Goal: Understand process/instructions: Learn how to perform a task or action

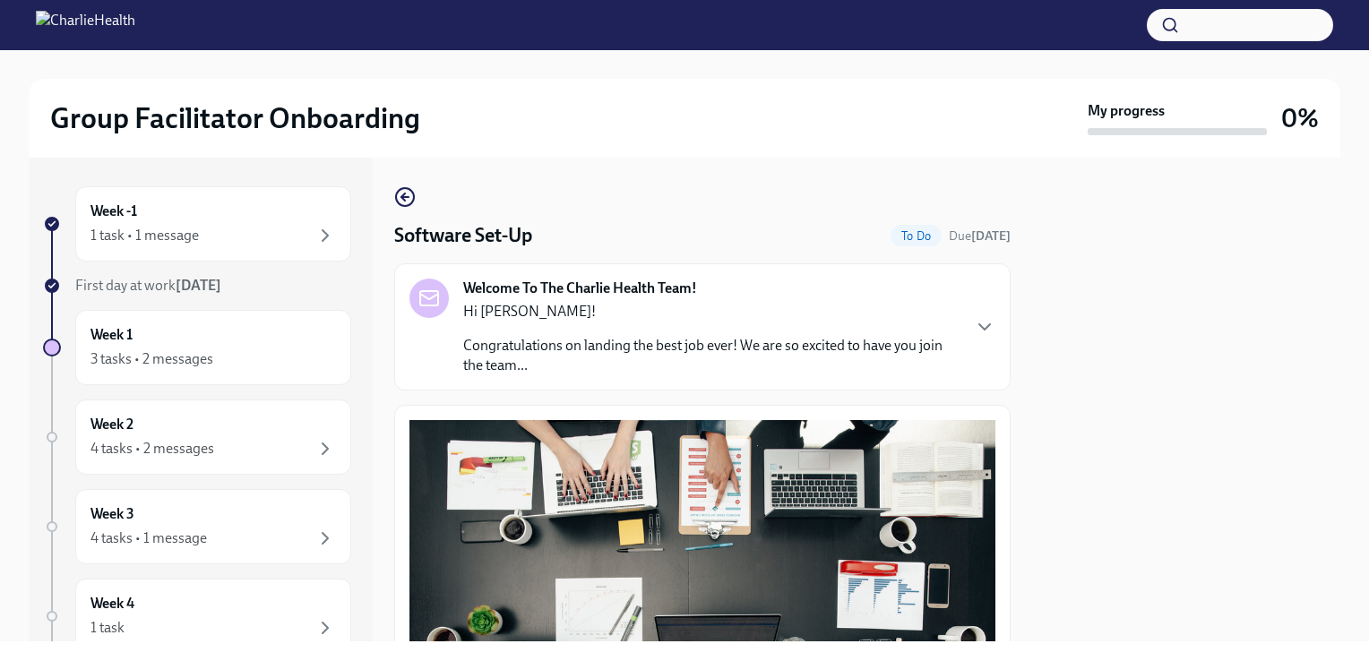
scroll to position [575, 0]
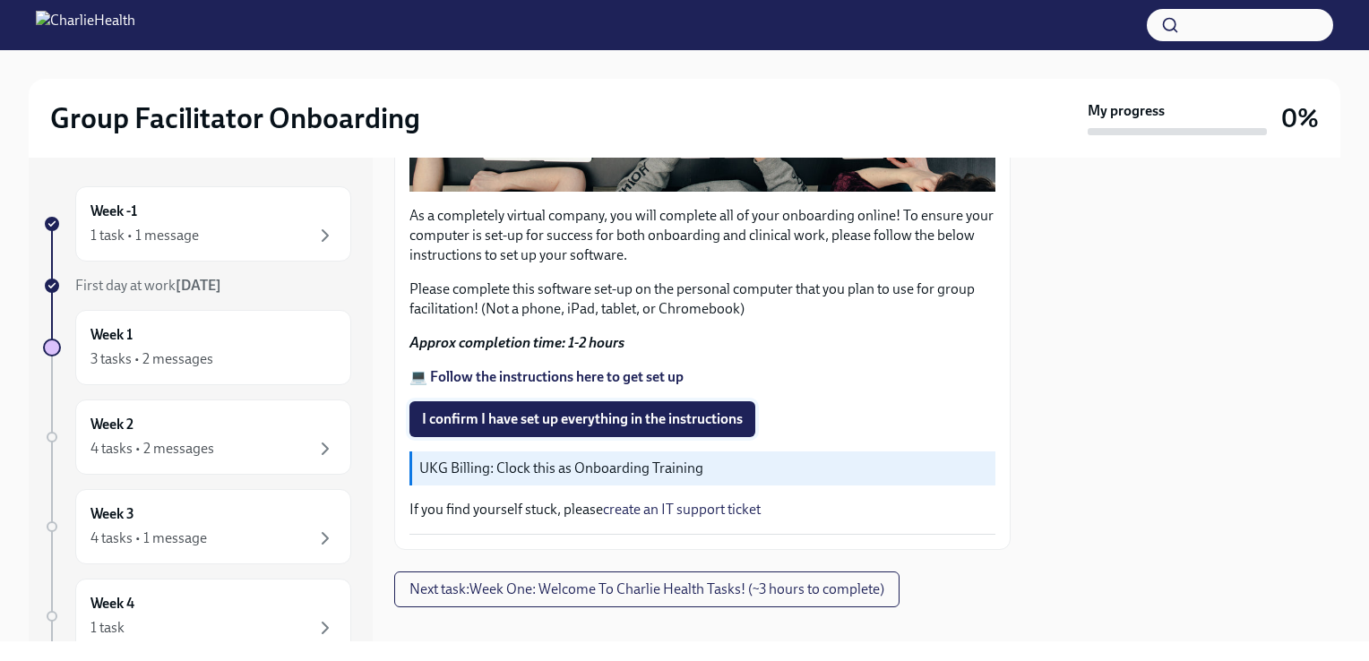
click at [664, 410] on span "I confirm I have set up everything in the instructions" at bounding box center [582, 419] width 321 height 18
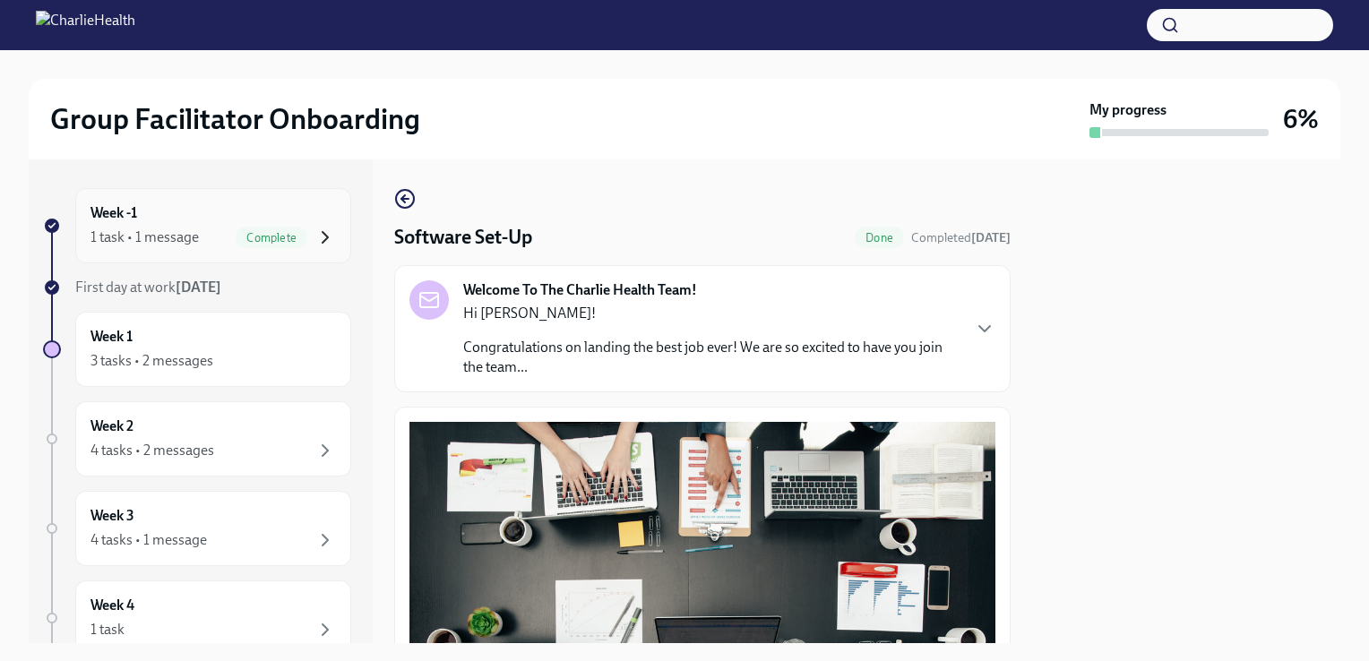
click at [314, 236] on icon "button" at bounding box center [325, 238] width 22 height 22
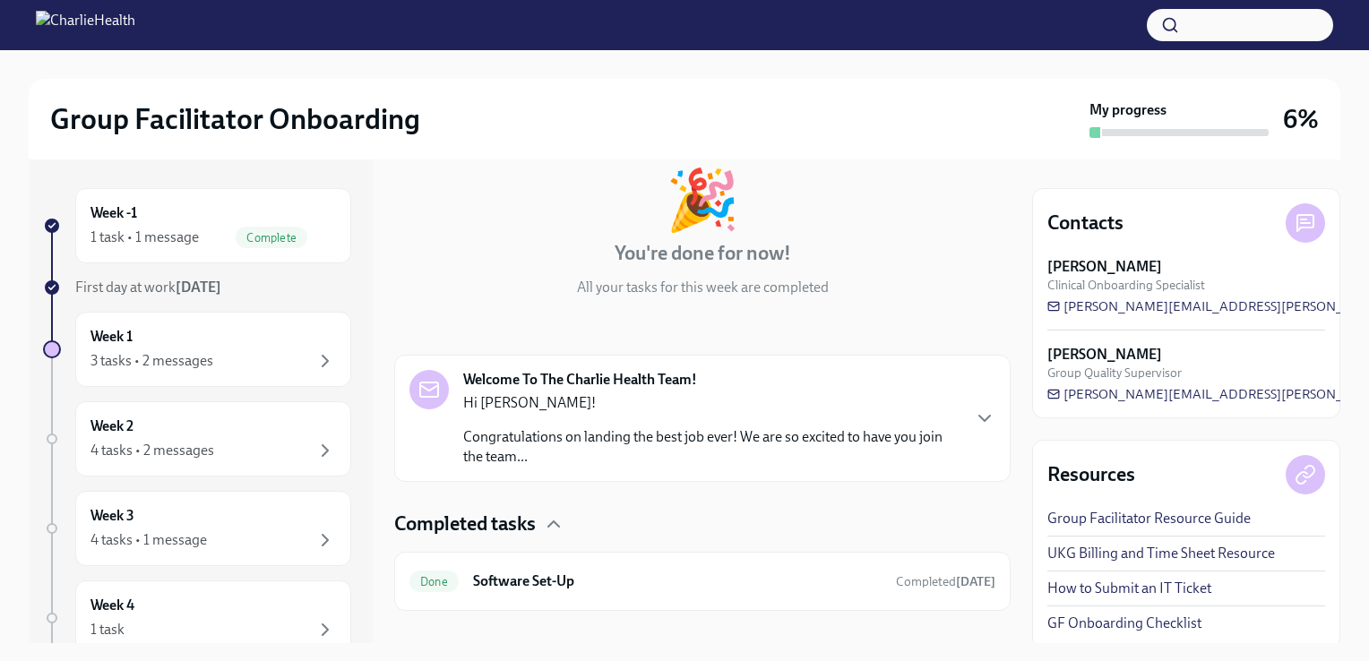
scroll to position [124, 0]
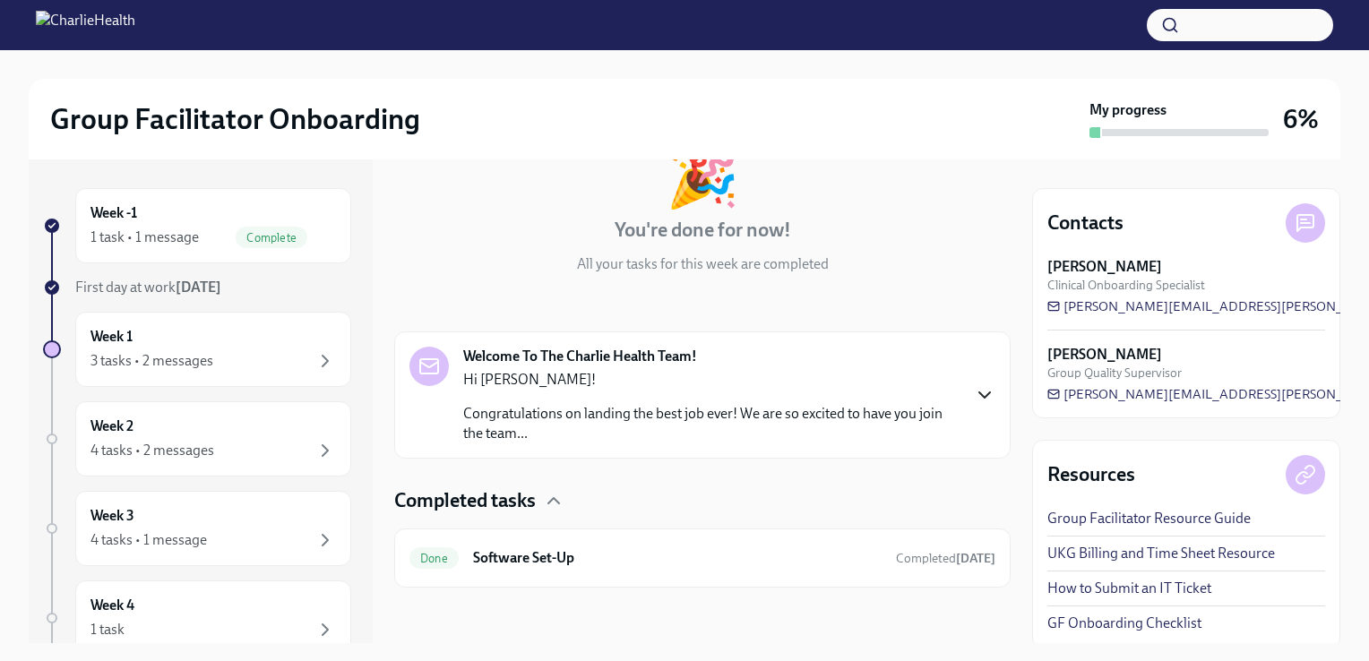
click at [978, 396] on icon "button" at bounding box center [985, 395] width 22 height 22
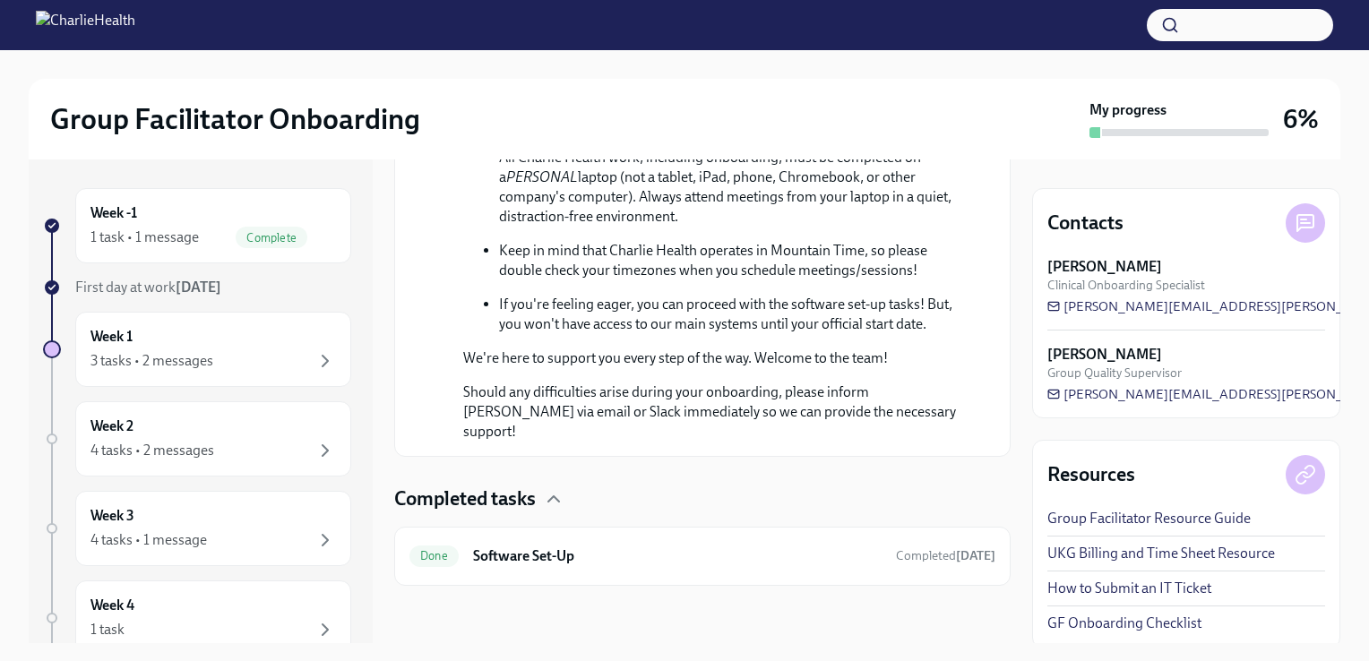
scroll to position [1086, 0]
click at [1093, 517] on link "Group Facilitator Resource Guide" at bounding box center [1148, 519] width 203 height 20
click at [280, 346] on div "Week 1 3 tasks • 2 messages" at bounding box center [212, 349] width 245 height 45
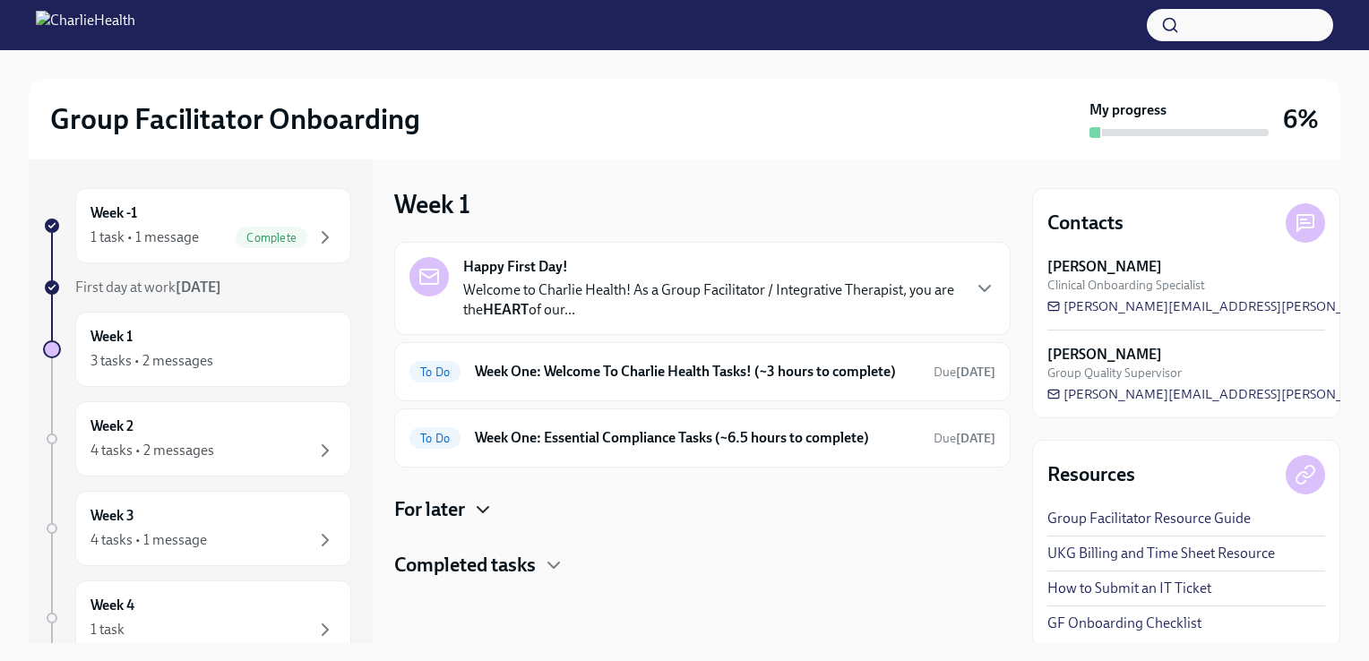
click at [483, 505] on icon "button" at bounding box center [483, 510] width 22 height 22
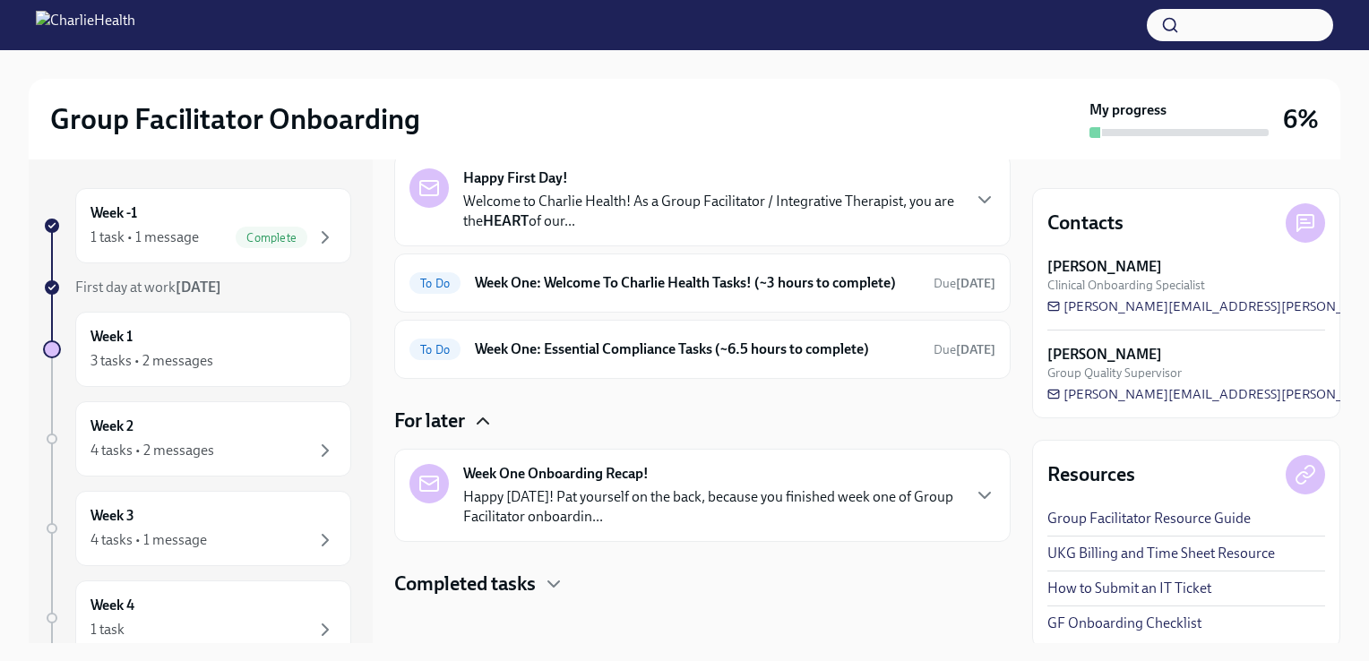
scroll to position [90, 0]
click at [816, 292] on h6 "Week One: Welcome To Charlie Health Tasks! (~3 hours to complete)" at bounding box center [697, 282] width 444 height 20
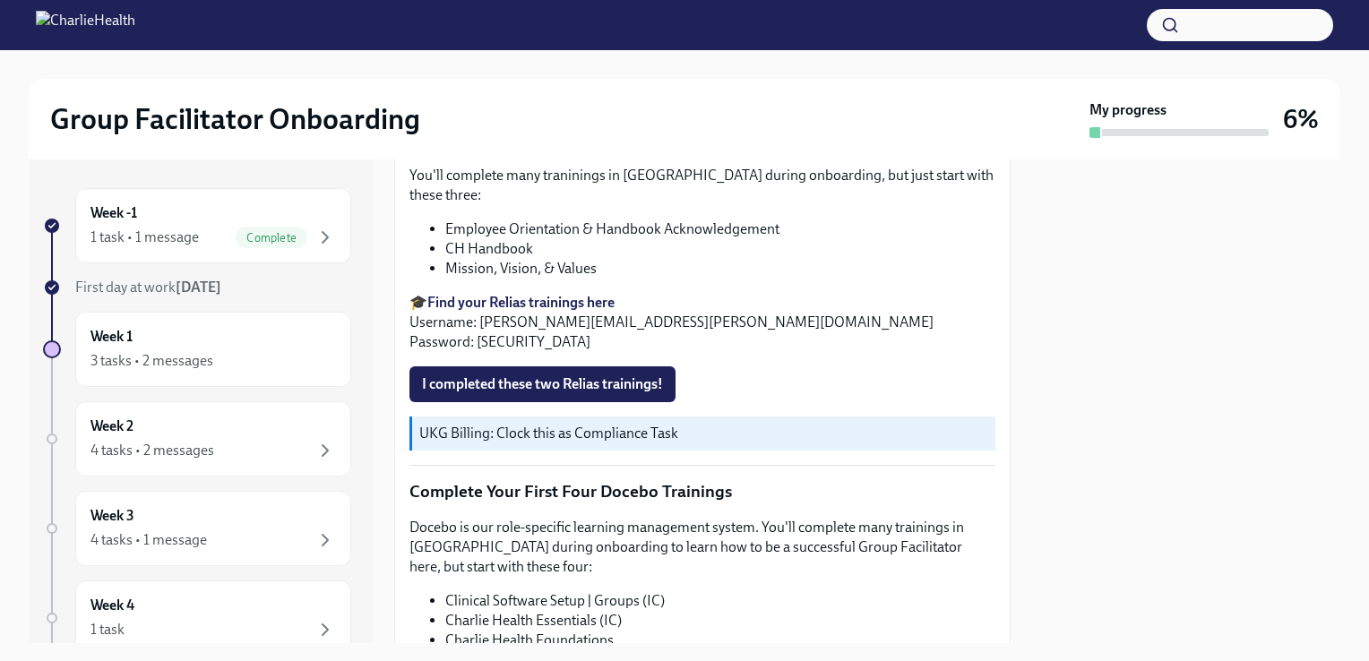
scroll to position [2079, 0]
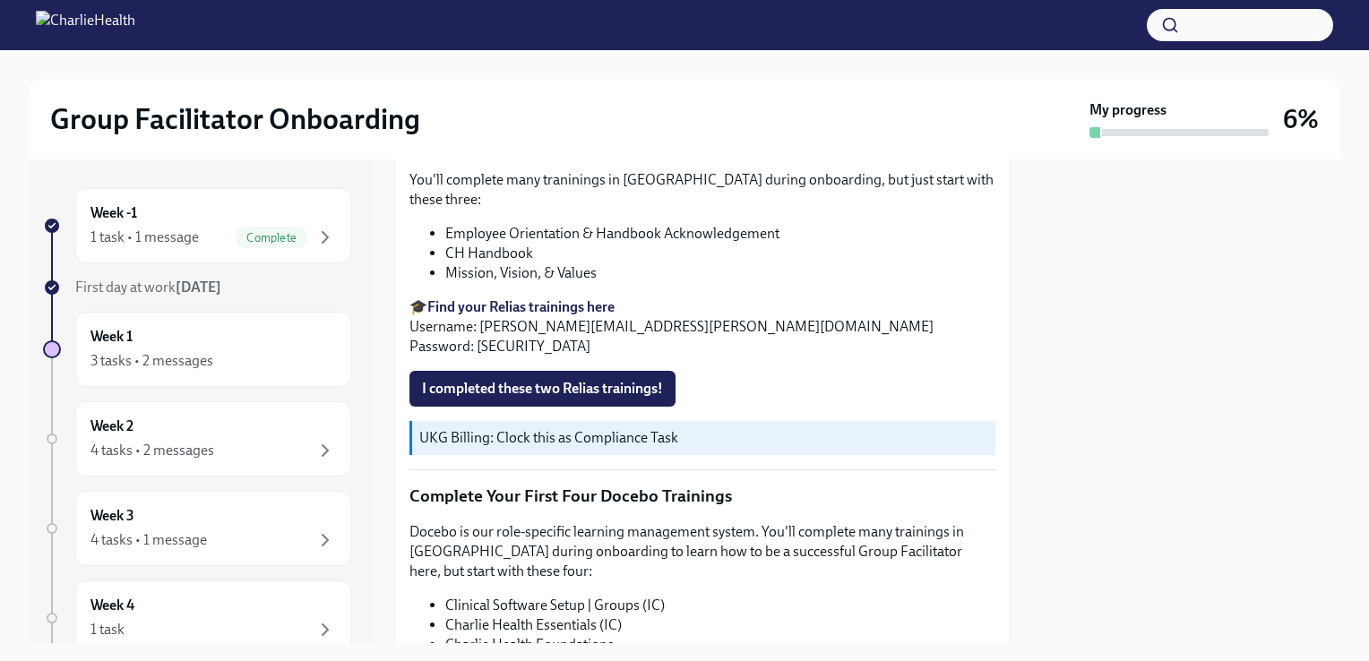
click at [590, 298] on strong "Find your Relias trainings here" at bounding box center [520, 306] width 187 height 17
drag, startPoint x: 521, startPoint y: 321, endPoint x: 477, endPoint y: 323, distance: 44.8
click at [477, 323] on p "🎓 Find your Relias trainings here Username: [PERSON_NAME][EMAIL_ADDRESS][PERSON…" at bounding box center [702, 326] width 586 height 59
copy p "ch1234"
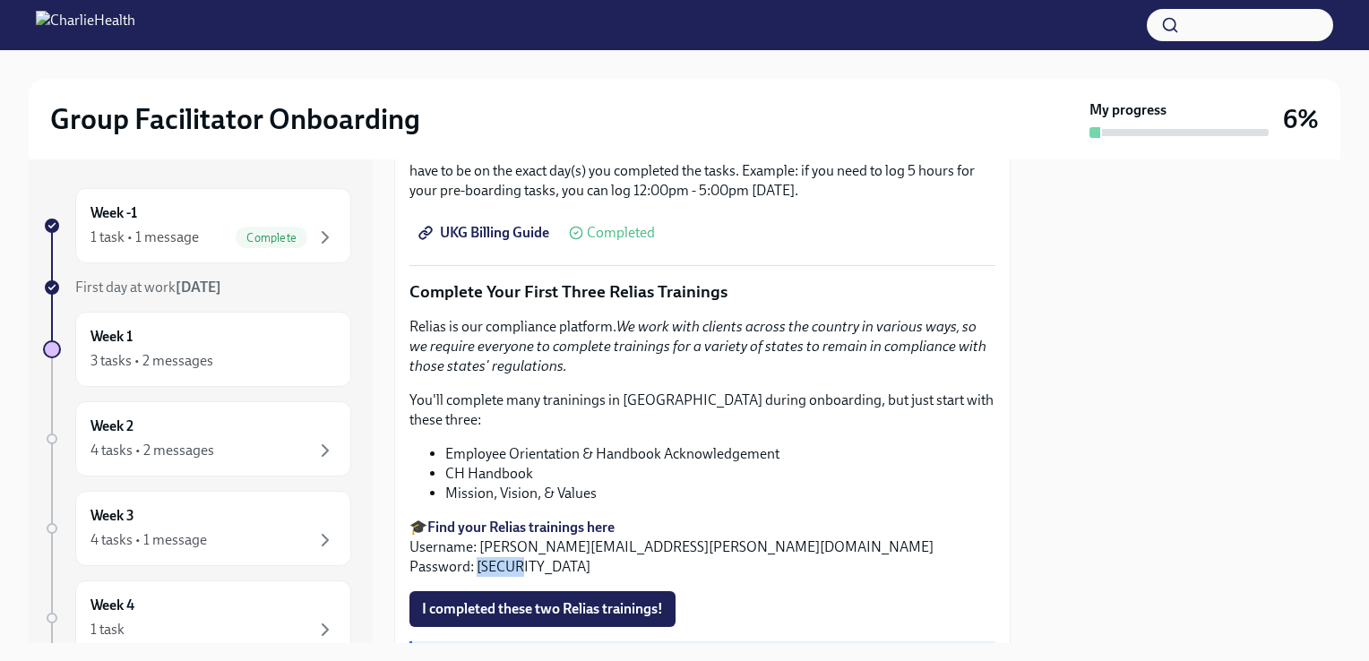
scroll to position [1841, 0]
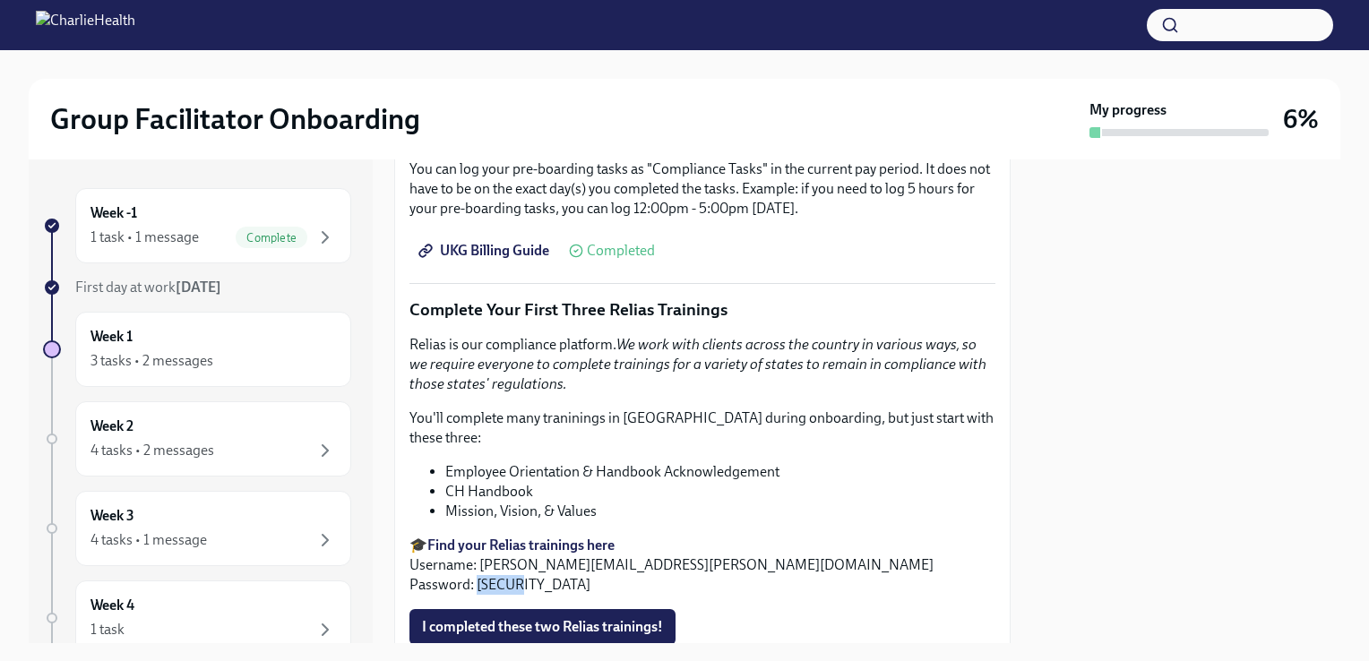
click at [593, 537] on strong "Find your Relias trainings here" at bounding box center [520, 545] width 187 height 17
